Goal: Task Accomplishment & Management: Manage account settings

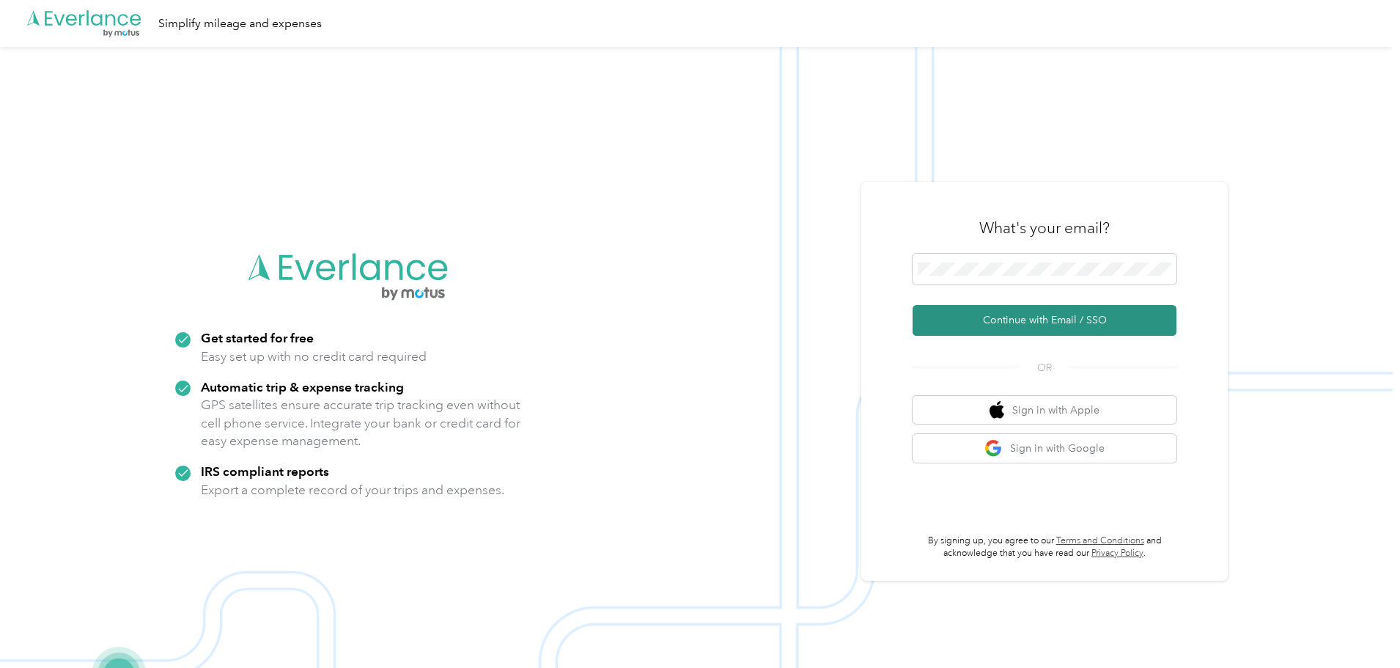
click at [1023, 318] on button "Continue with Email / SSO" at bounding box center [1044, 320] width 264 height 31
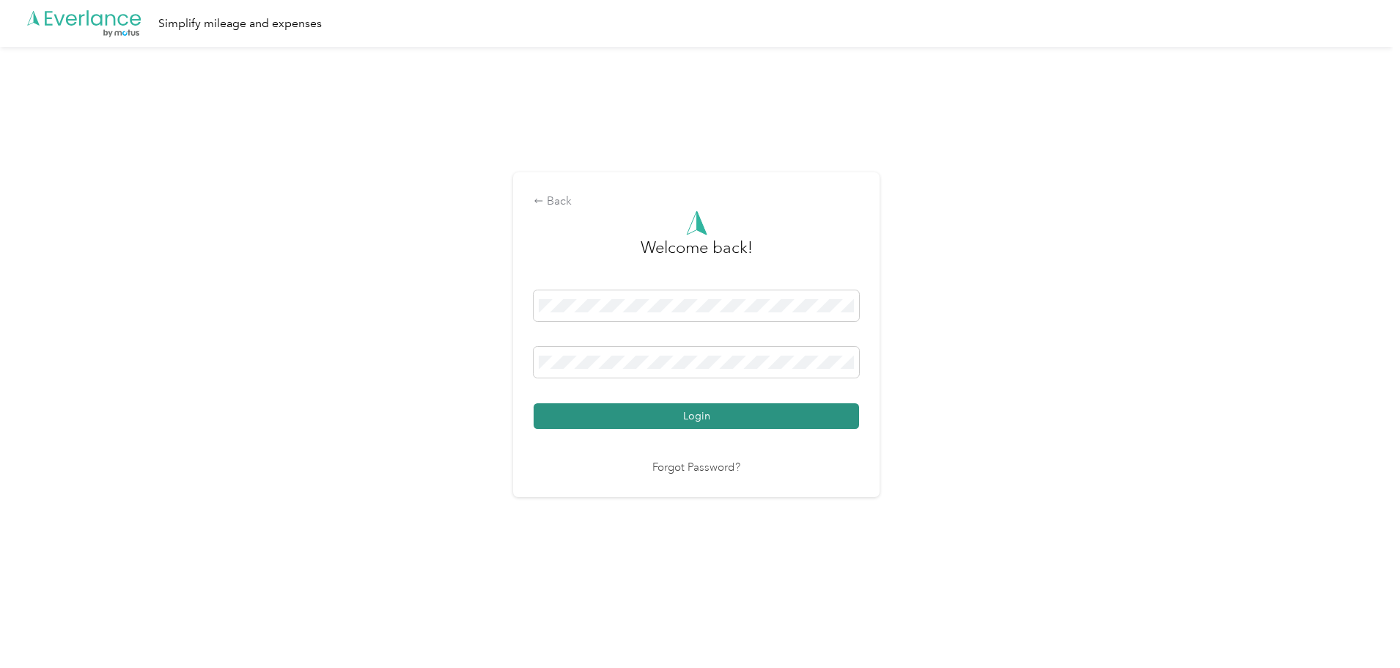
click at [667, 418] on button "Login" at bounding box center [695, 416] width 325 height 26
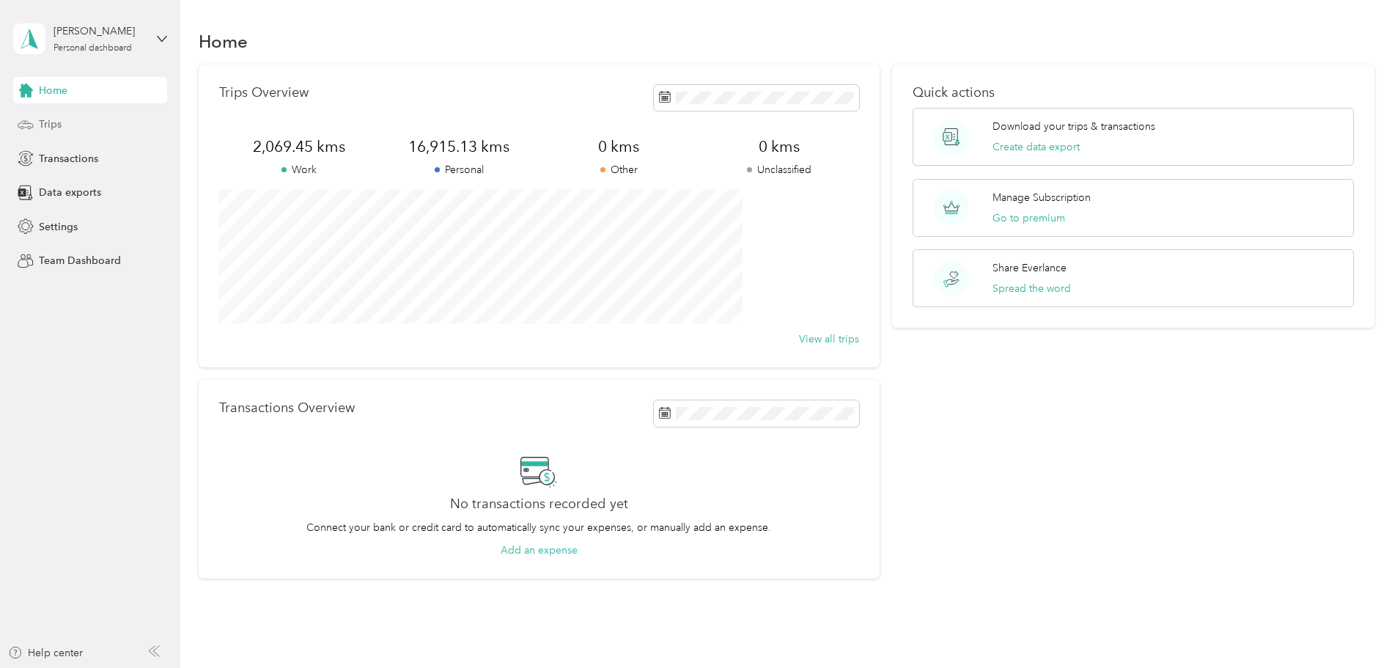
click at [68, 125] on div "Trips" at bounding box center [90, 124] width 154 height 26
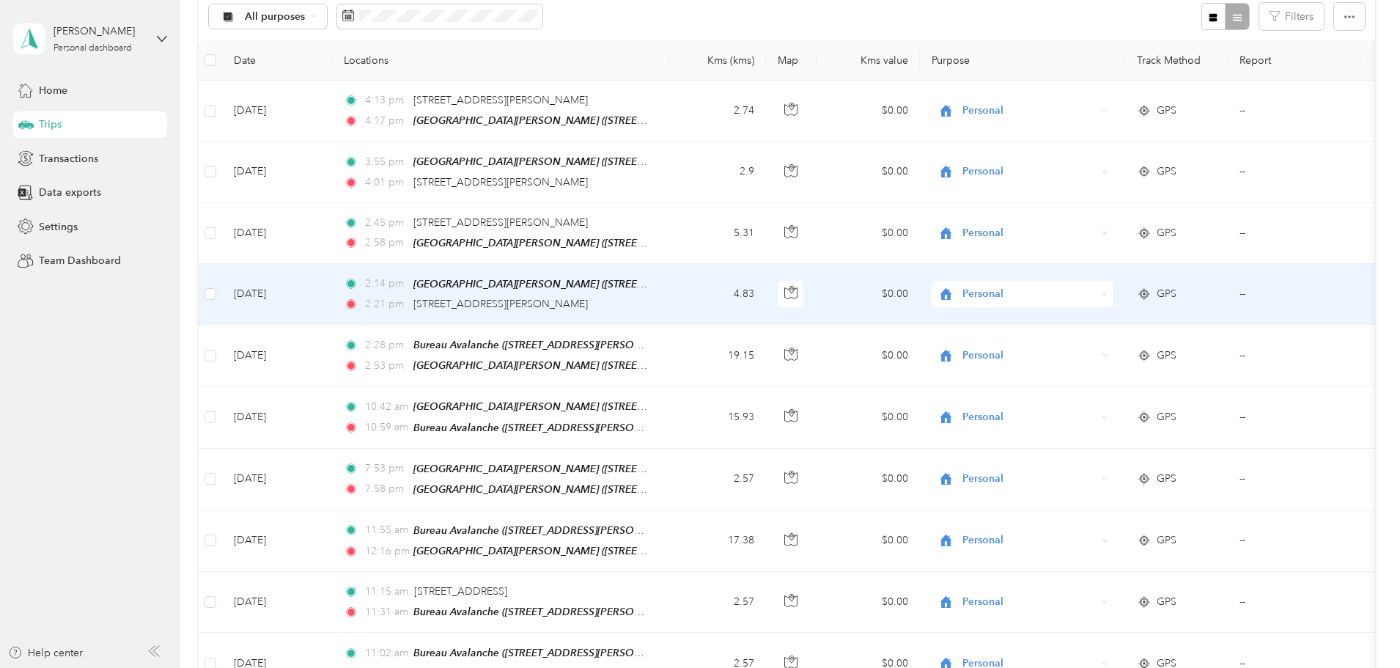
scroll to position [220, 0]
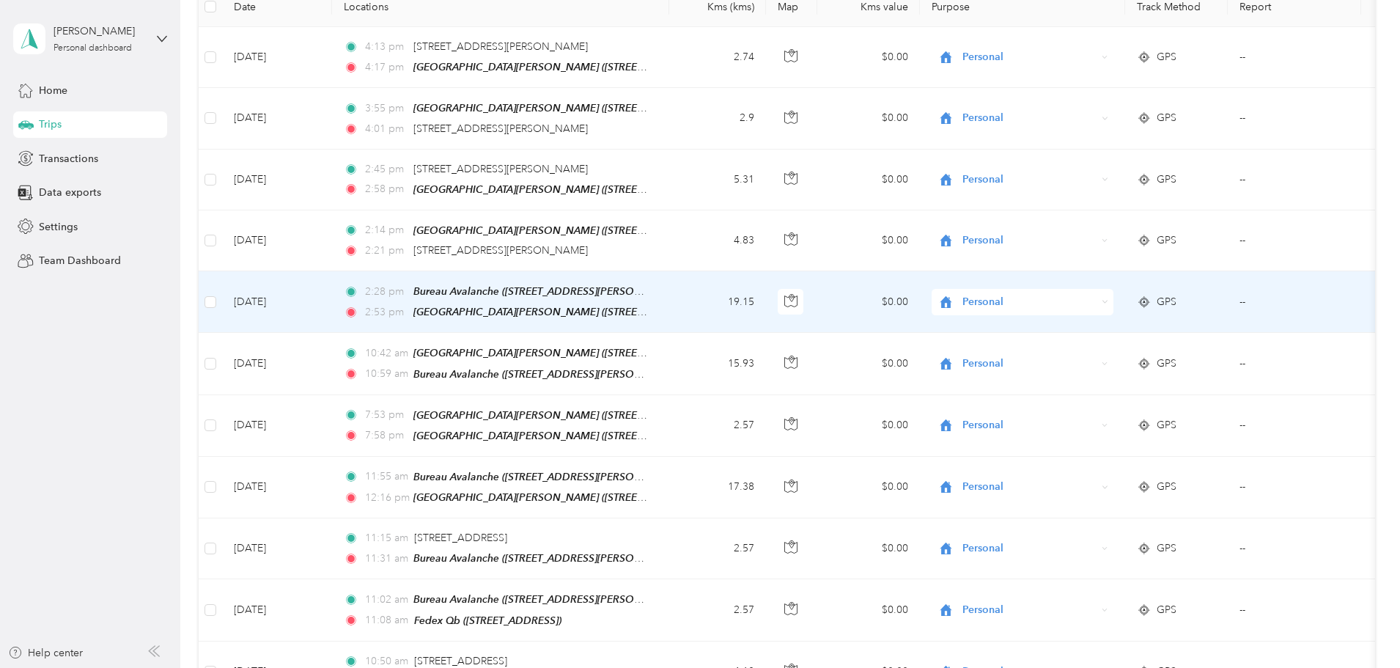
click at [1080, 294] on span "Personal" at bounding box center [1029, 302] width 134 height 16
click at [1086, 373] on span "Avalanche" at bounding box center [1133, 376] width 136 height 15
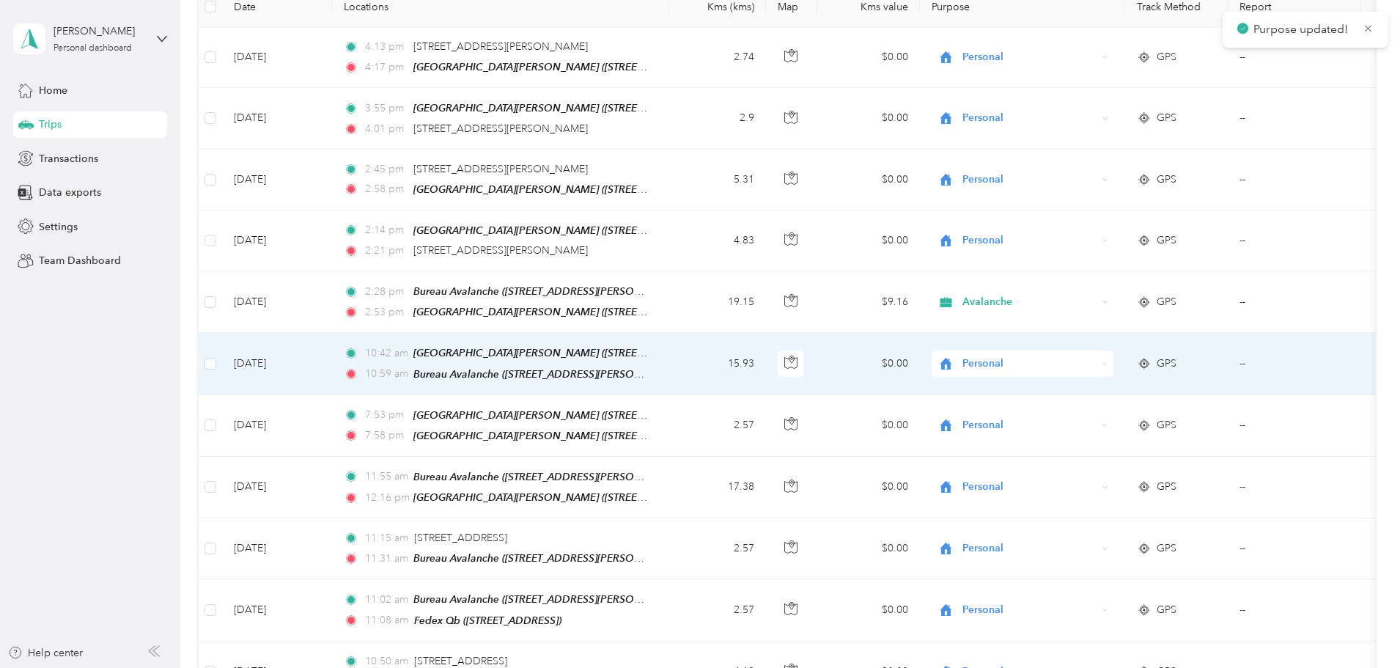
click at [1084, 358] on span "Personal" at bounding box center [1029, 363] width 134 height 16
click at [1087, 433] on span "Avalanche" at bounding box center [1133, 436] width 136 height 15
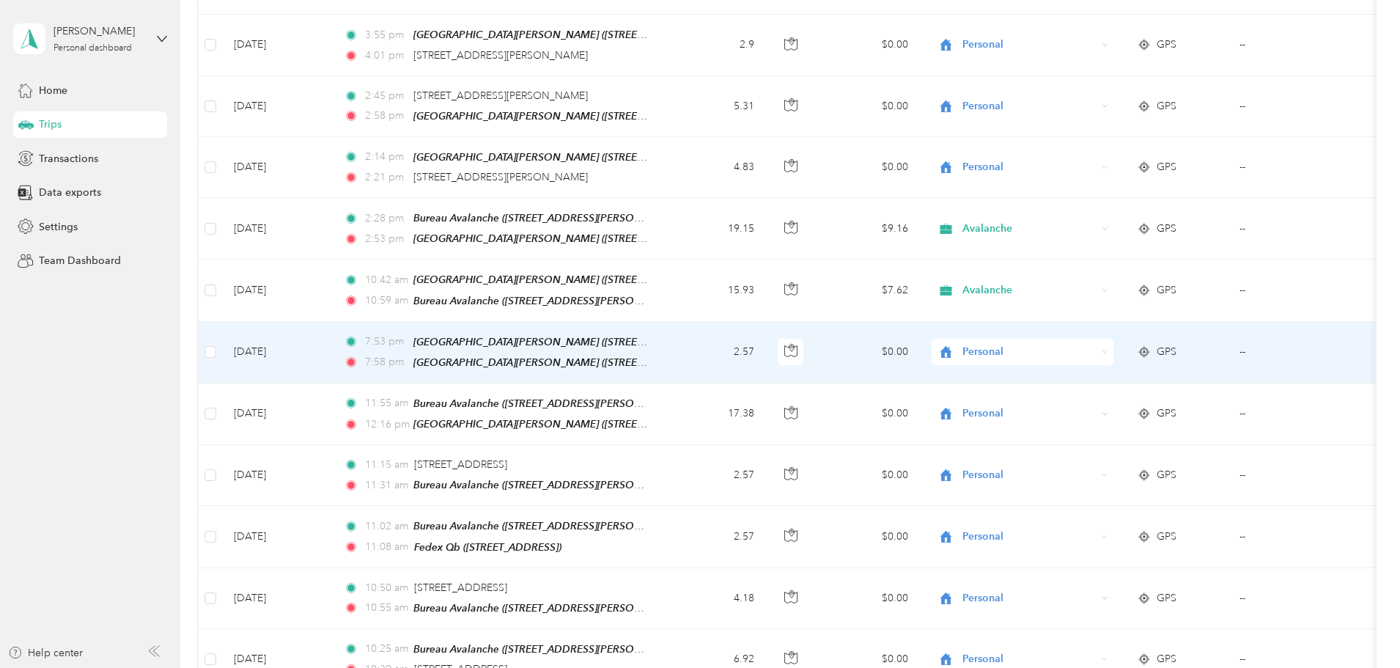
scroll to position [366, 0]
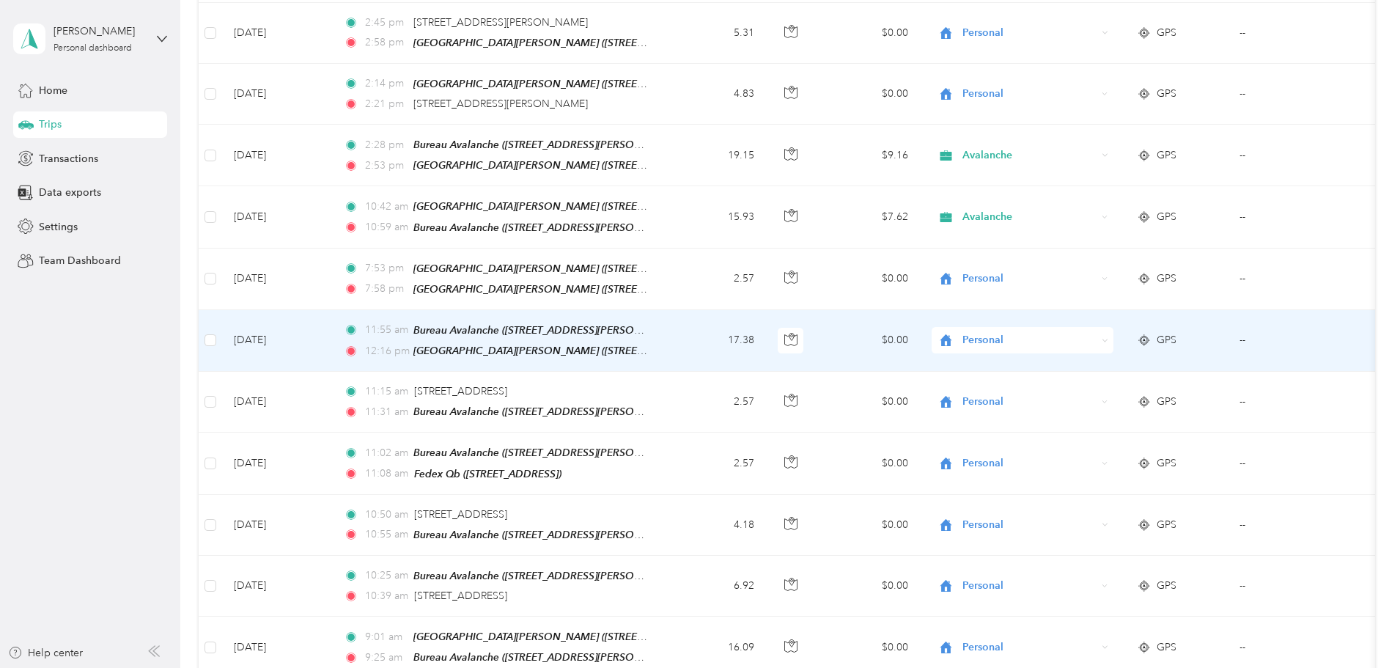
click at [1090, 336] on span "Personal" at bounding box center [1029, 340] width 134 height 16
click at [1082, 402] on li "Avalanche" at bounding box center [1120, 411] width 182 height 26
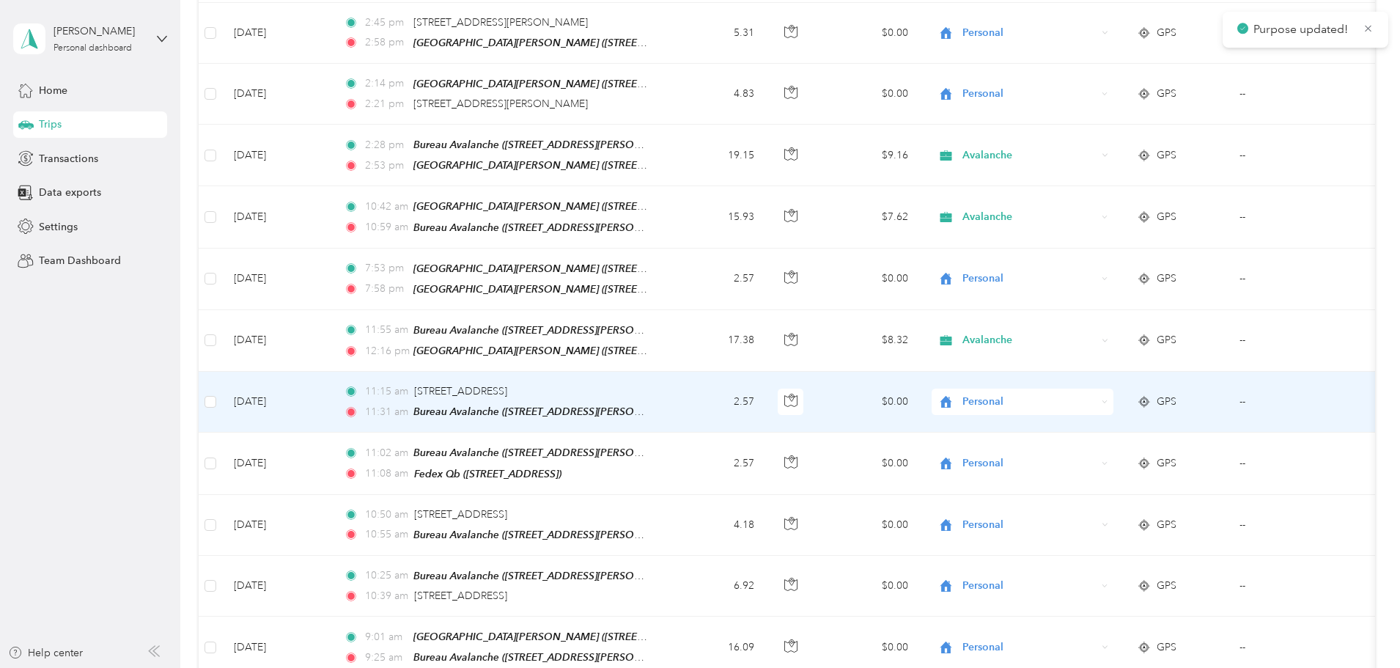
drag, startPoint x: 1074, startPoint y: 390, endPoint x: 1078, endPoint y: 401, distance: 11.6
click at [1074, 393] on span "Personal" at bounding box center [1029, 401] width 134 height 16
click at [1087, 471] on span "Avalanche" at bounding box center [1133, 471] width 136 height 15
click at [1088, 396] on span "Avalanche" at bounding box center [1029, 401] width 134 height 16
click at [1093, 446] on span "Personal" at bounding box center [1133, 444] width 136 height 15
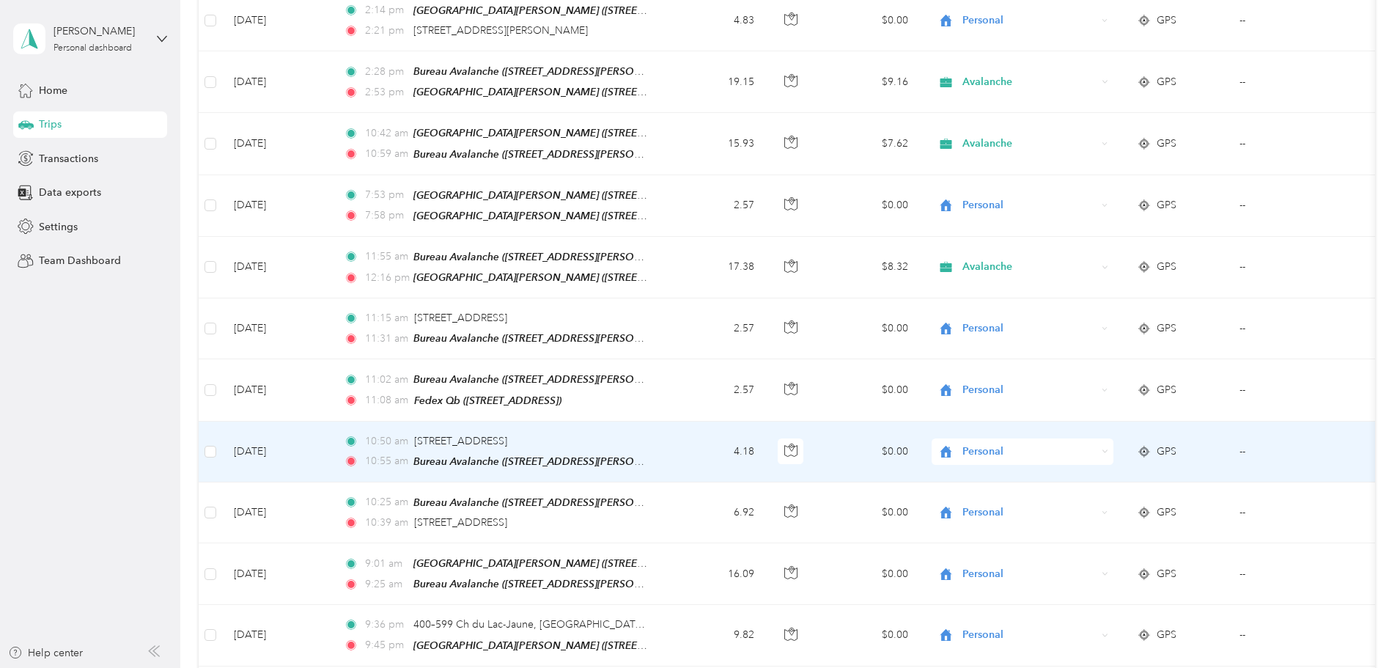
scroll to position [513, 0]
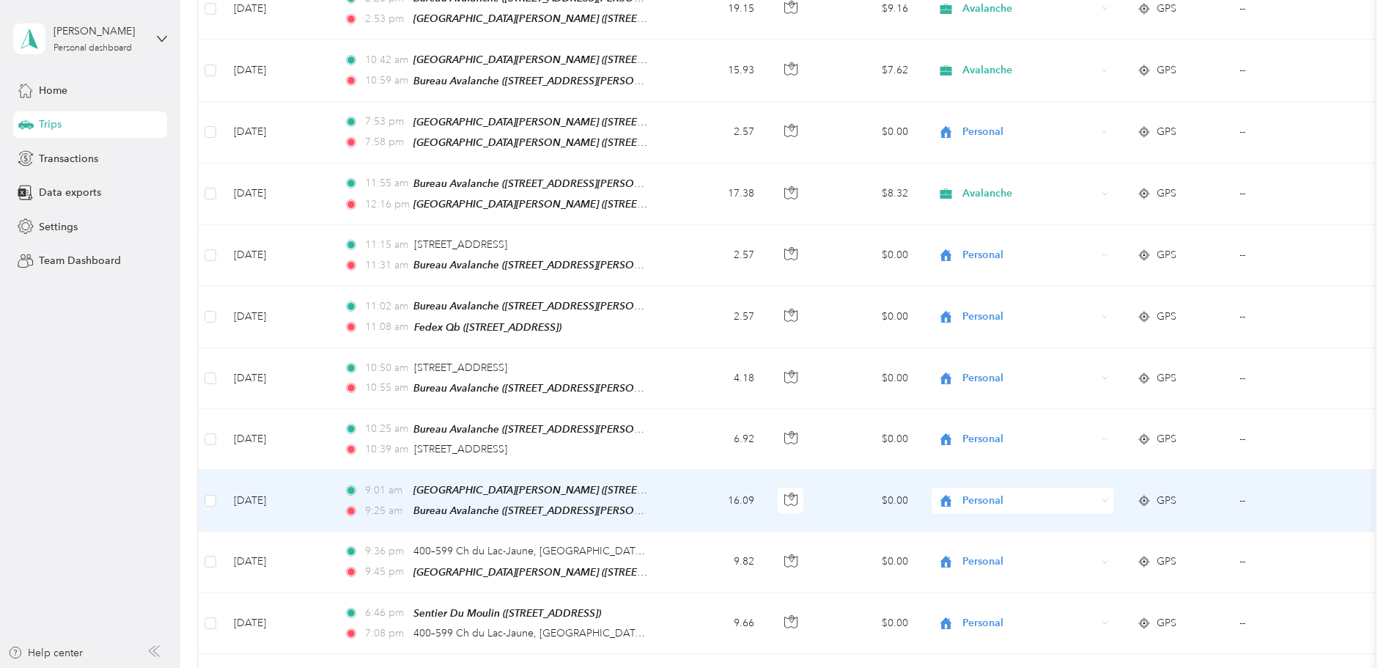
click at [1079, 492] on span "Personal" at bounding box center [1029, 500] width 134 height 16
click at [1084, 336] on li "Avalanche" at bounding box center [1120, 332] width 182 height 26
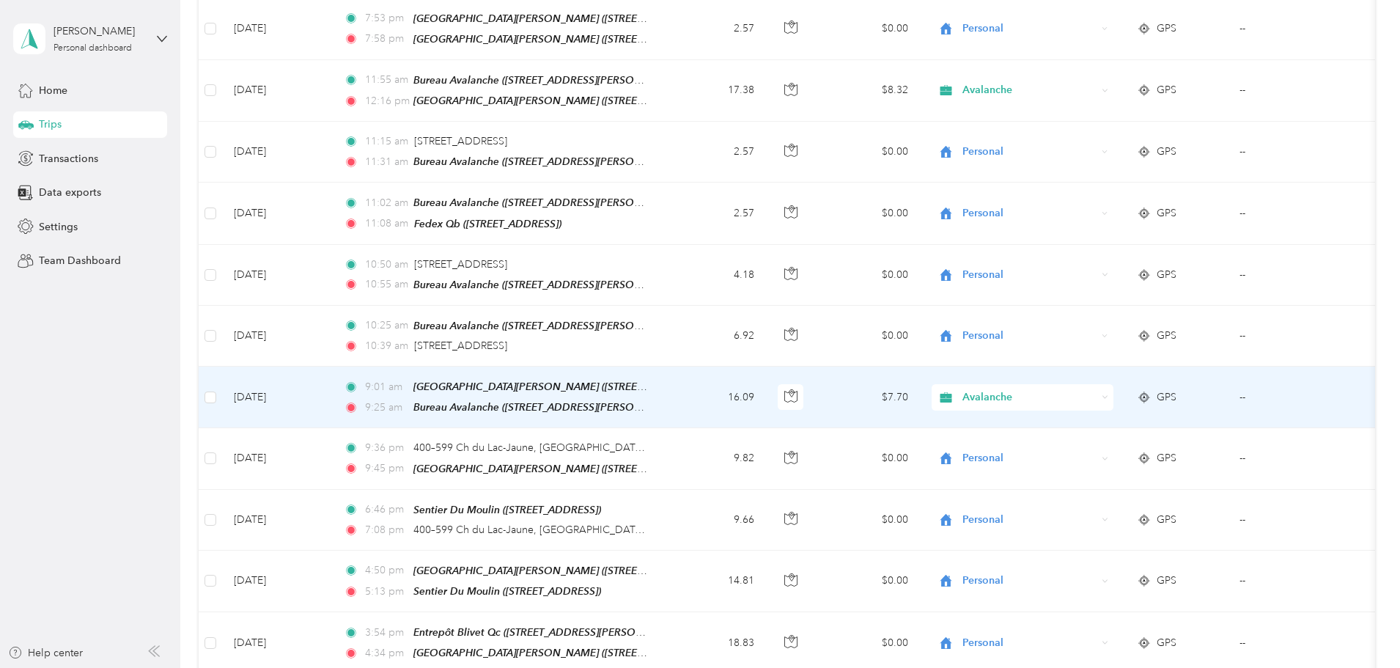
scroll to position [659, 0]
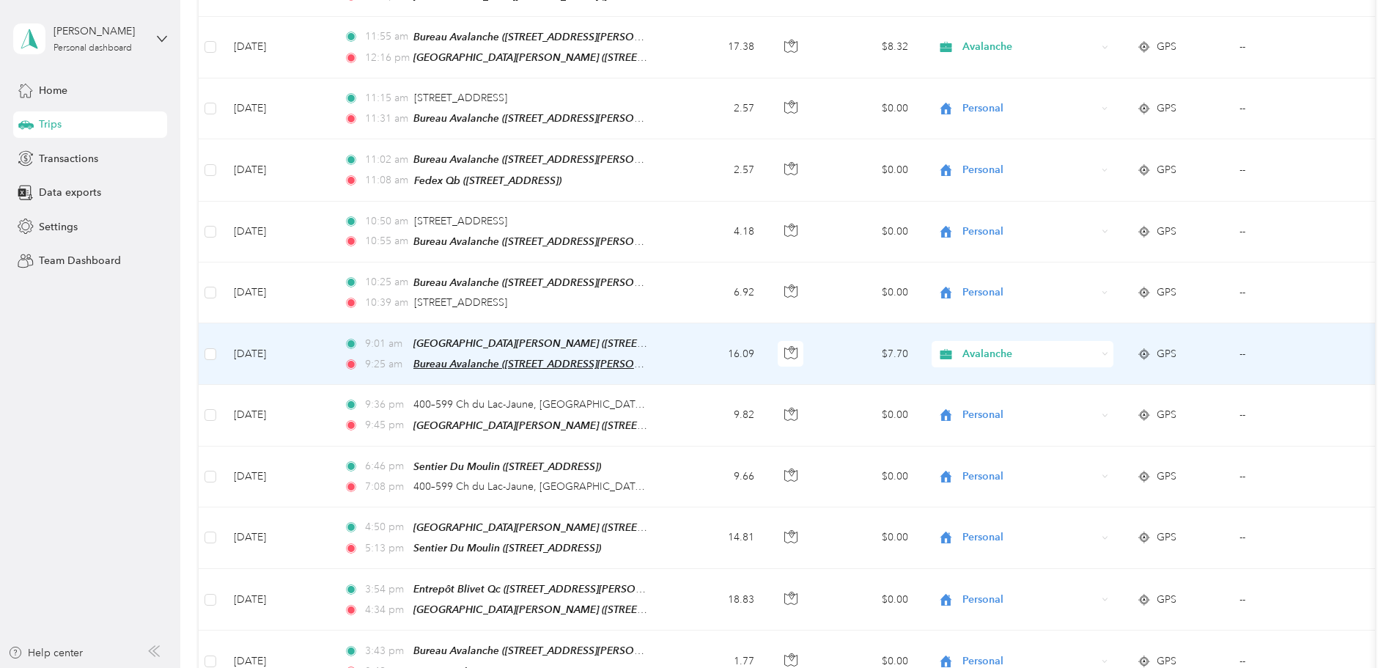
click at [665, 358] on span "Bureau Avalanche ([STREET_ADDRESS][PERSON_NAME])" at bounding box center [548, 364] width 270 height 12
click at [766, 345] on td "16.09" at bounding box center [717, 354] width 97 height 62
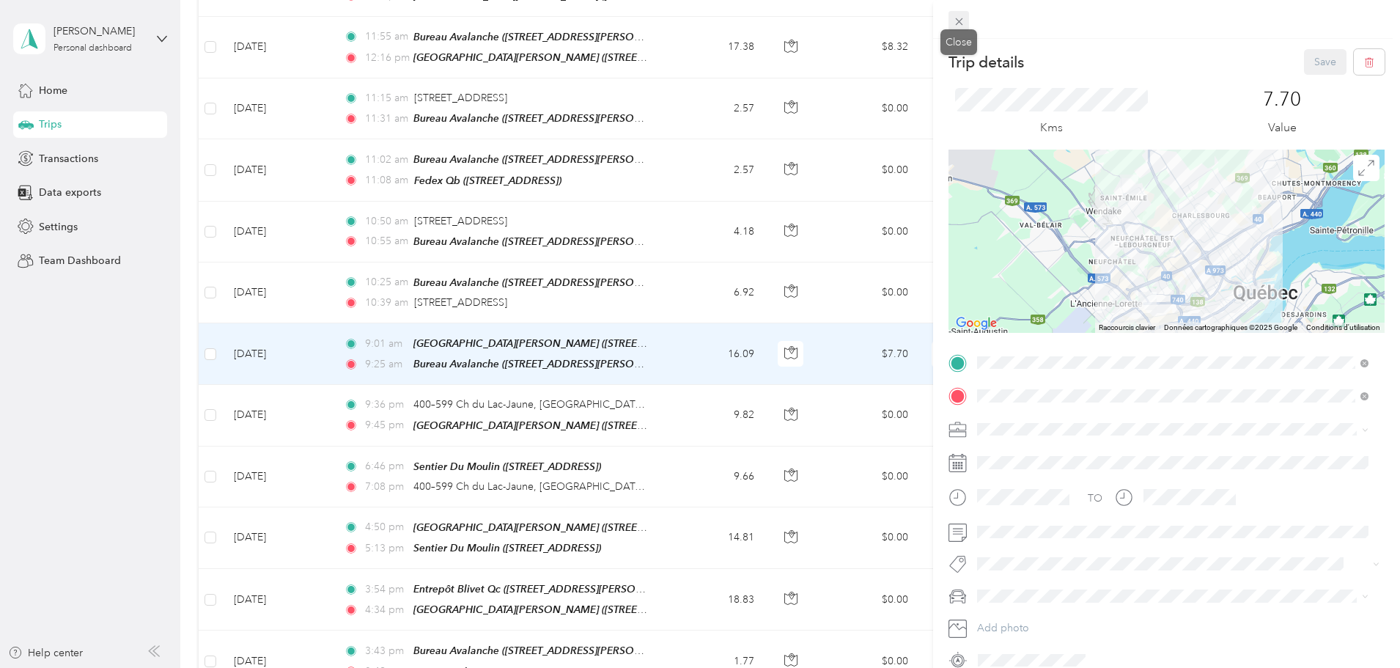
click at [960, 23] on icon at bounding box center [958, 21] width 7 height 7
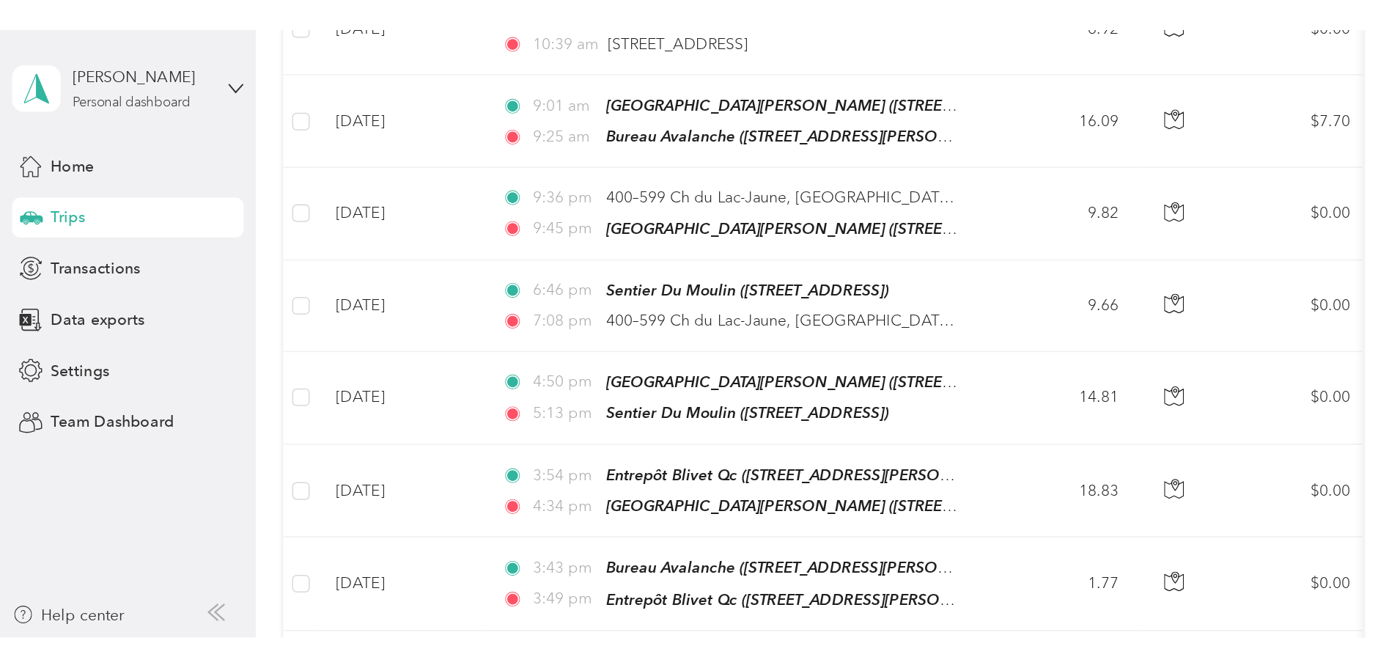
scroll to position [852, 0]
